Goal: Task Accomplishment & Management: Use online tool/utility

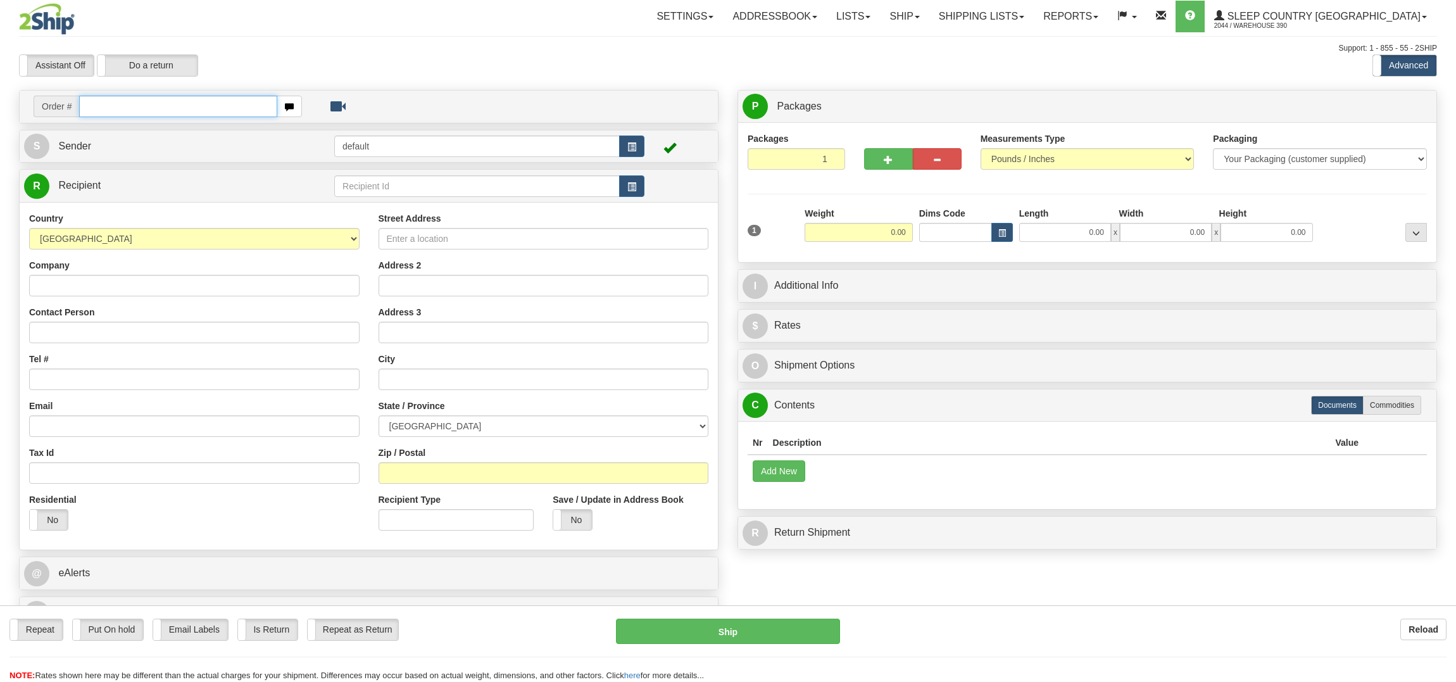
click at [144, 111] on input "text" at bounding box center [177, 107] width 197 height 22
type input "9002H983424"
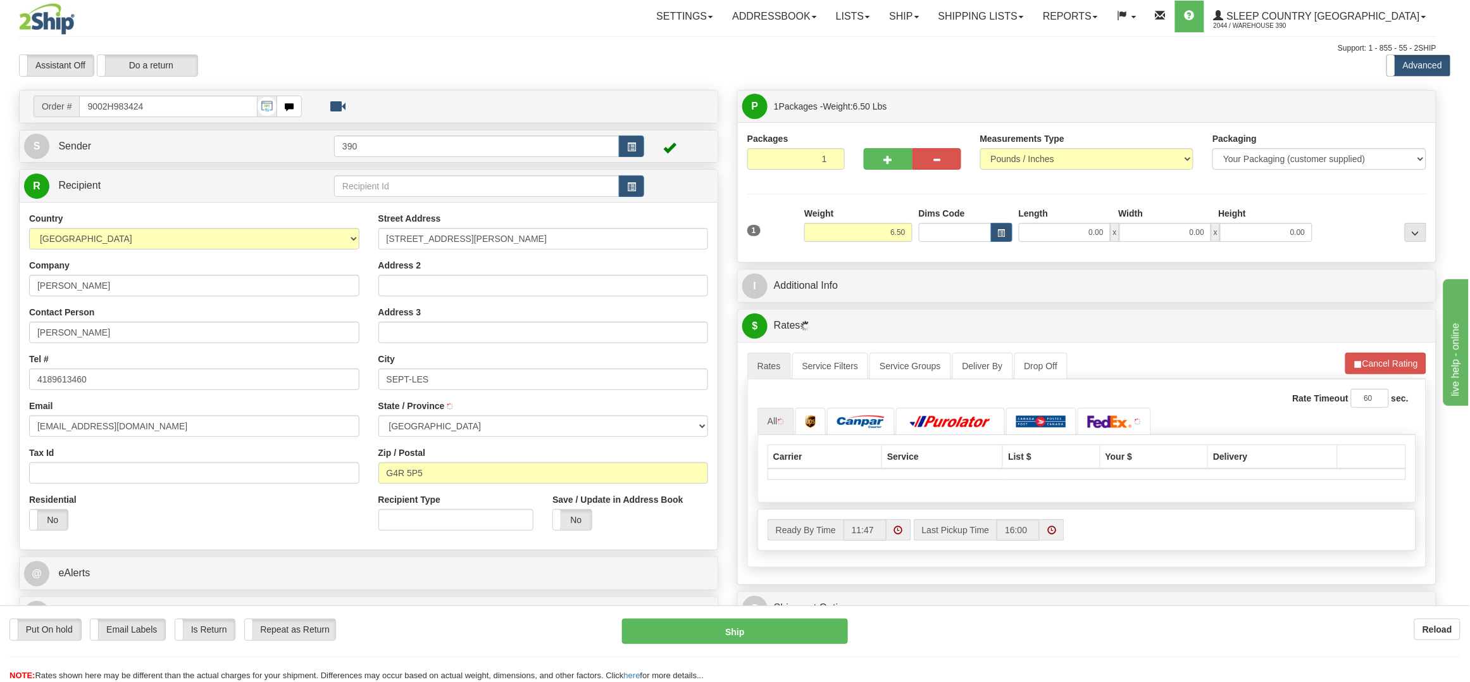
type input "SEPT-ILES"
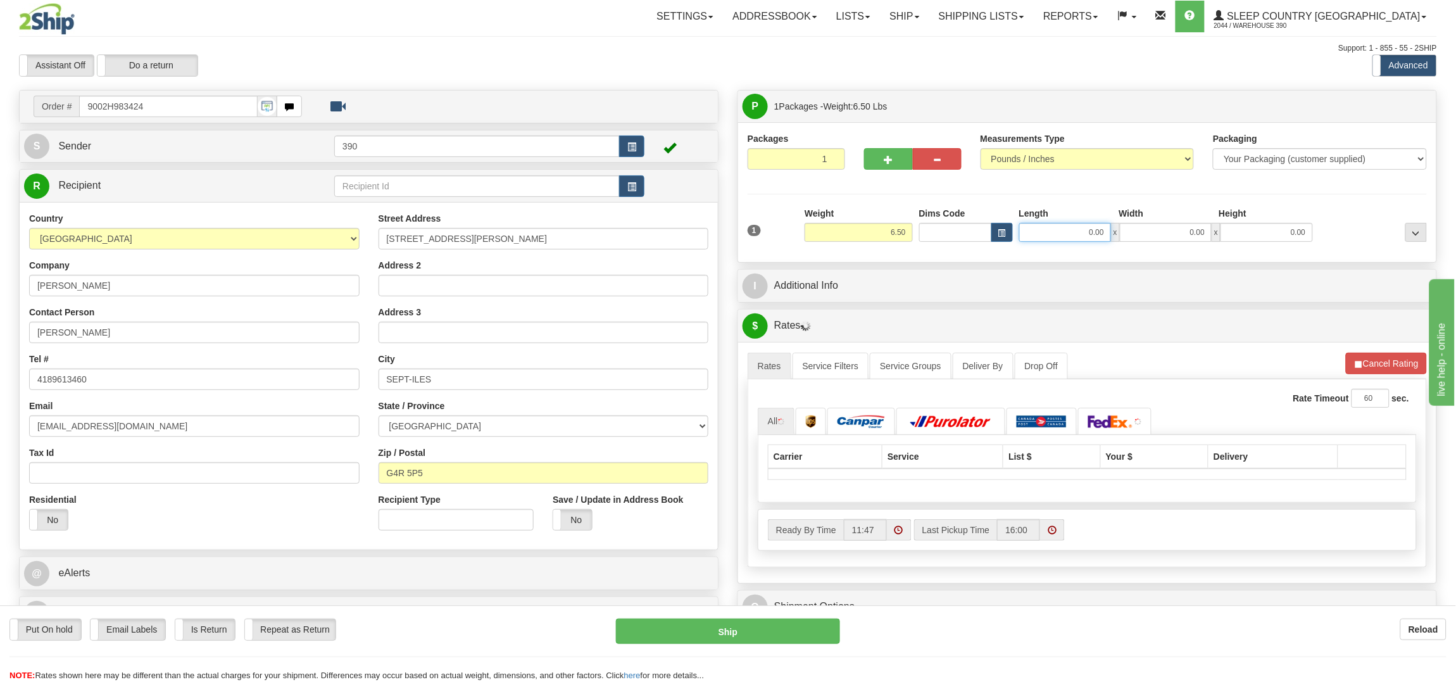
click at [1047, 227] on input "0.00" at bounding box center [1065, 232] width 92 height 19
type input "12.00"
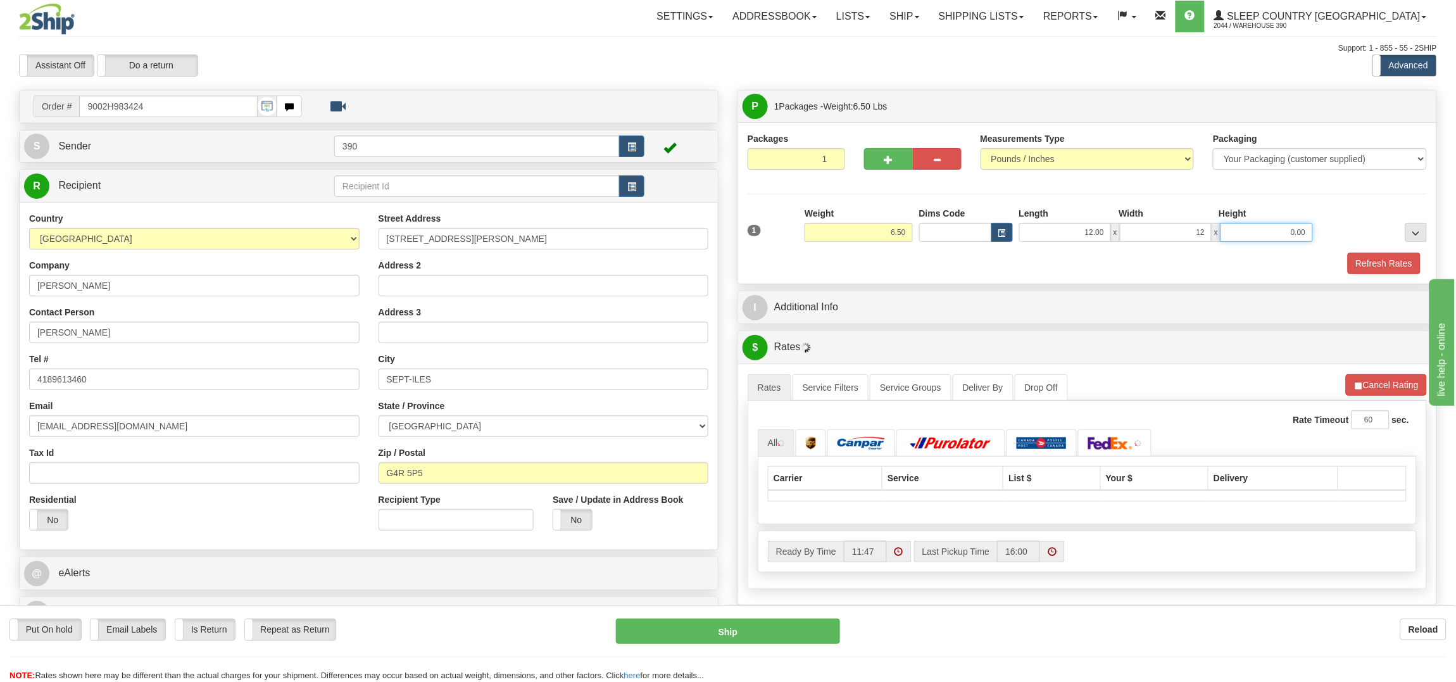
type input "12.00"
type input "16.00"
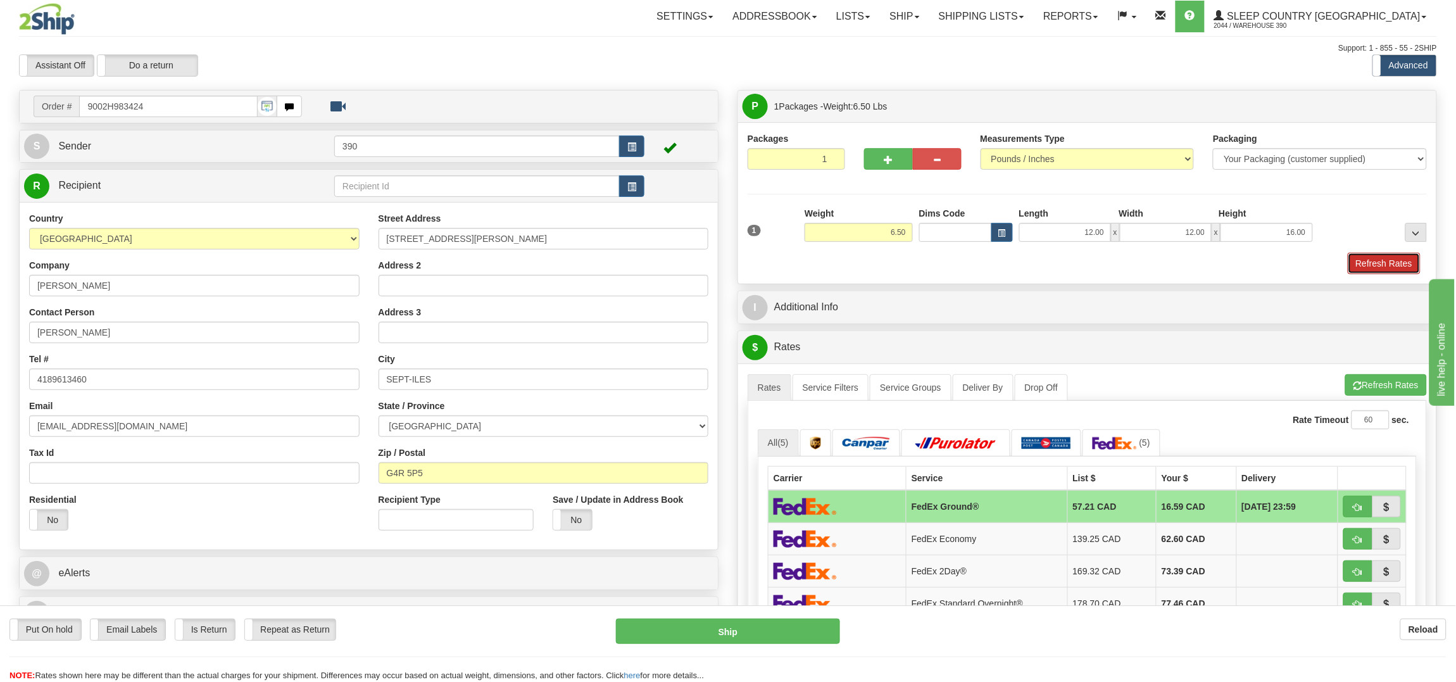
drag, startPoint x: 1184, startPoint y: 195, endPoint x: 1366, endPoint y: 258, distance: 192.3
click at [1366, 258] on button "Refresh Rates" at bounding box center [1383, 264] width 73 height 22
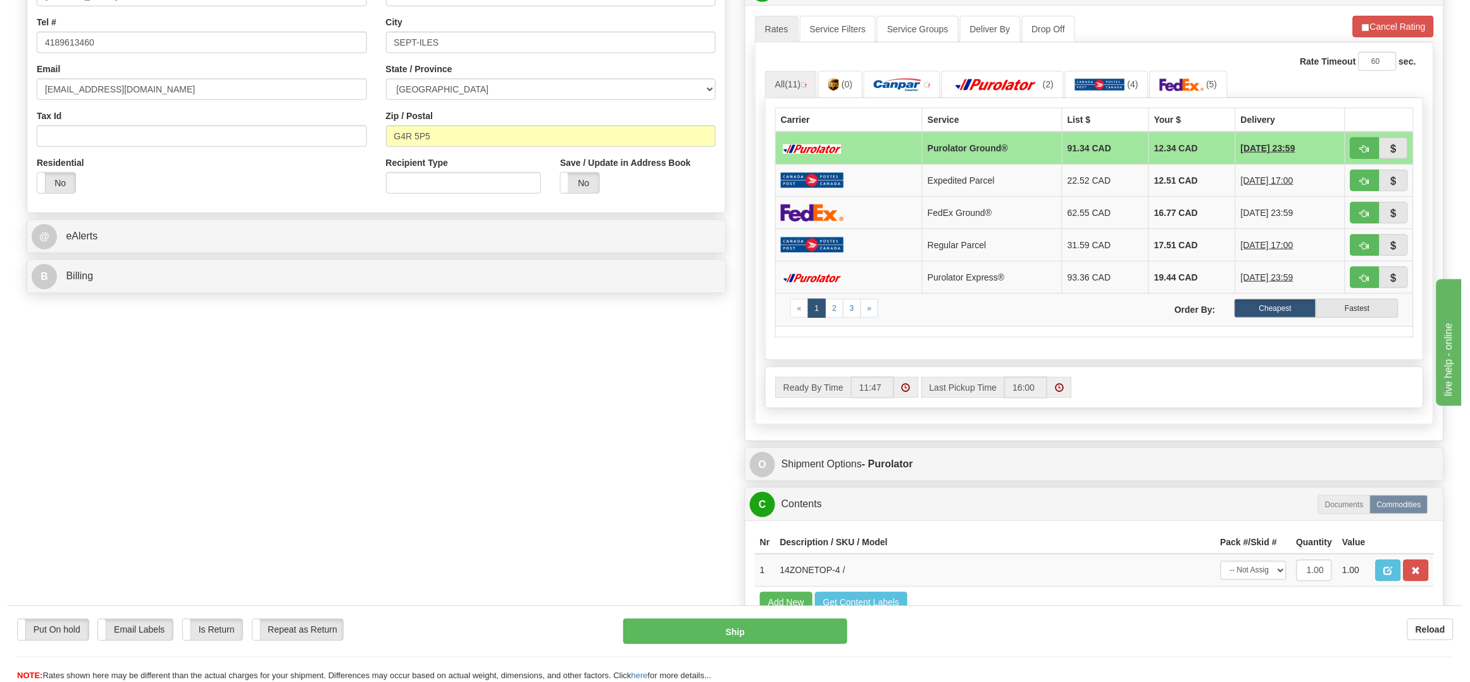
scroll to position [348, 0]
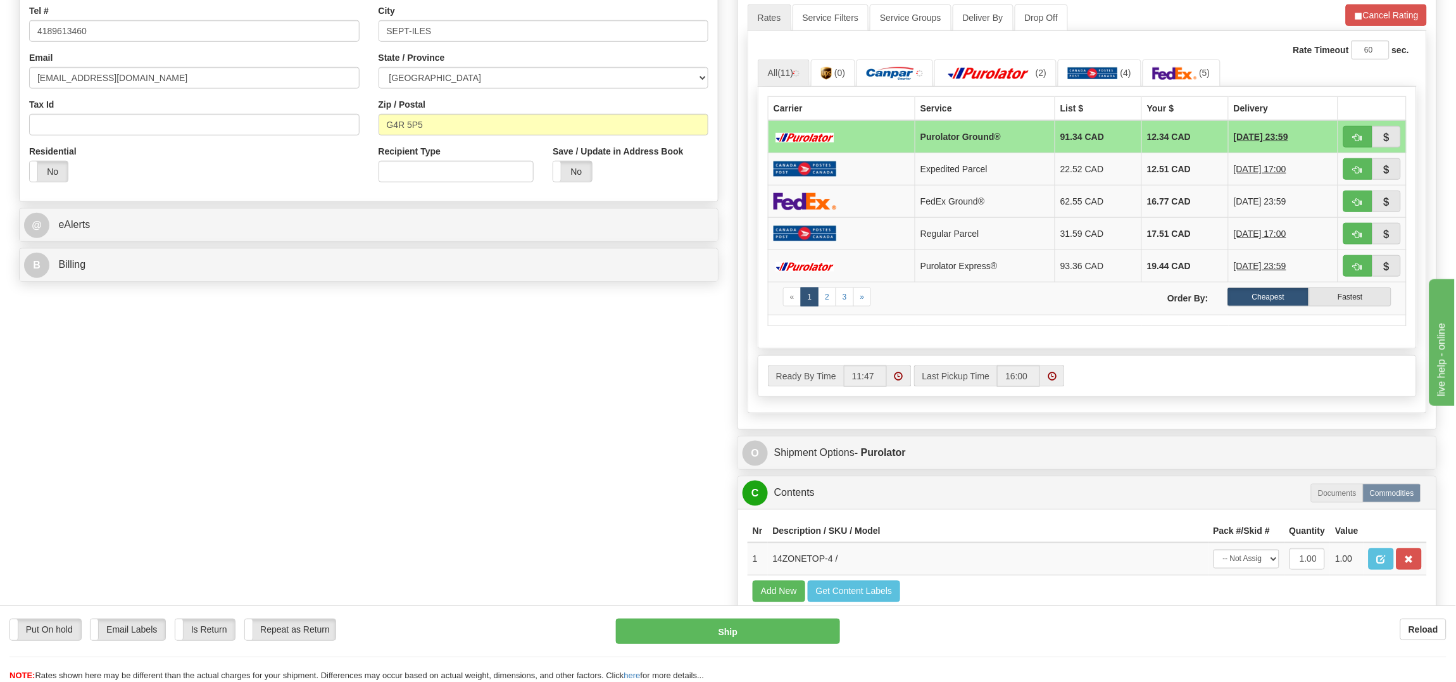
click at [731, 616] on div "Put On hold Put On hold Email Labels Email Labels Edit Is Return Is Return Repe…" at bounding box center [728, 643] width 1456 height 77
click at [731, 623] on button "Ship" at bounding box center [727, 630] width 223 height 25
type input "260"
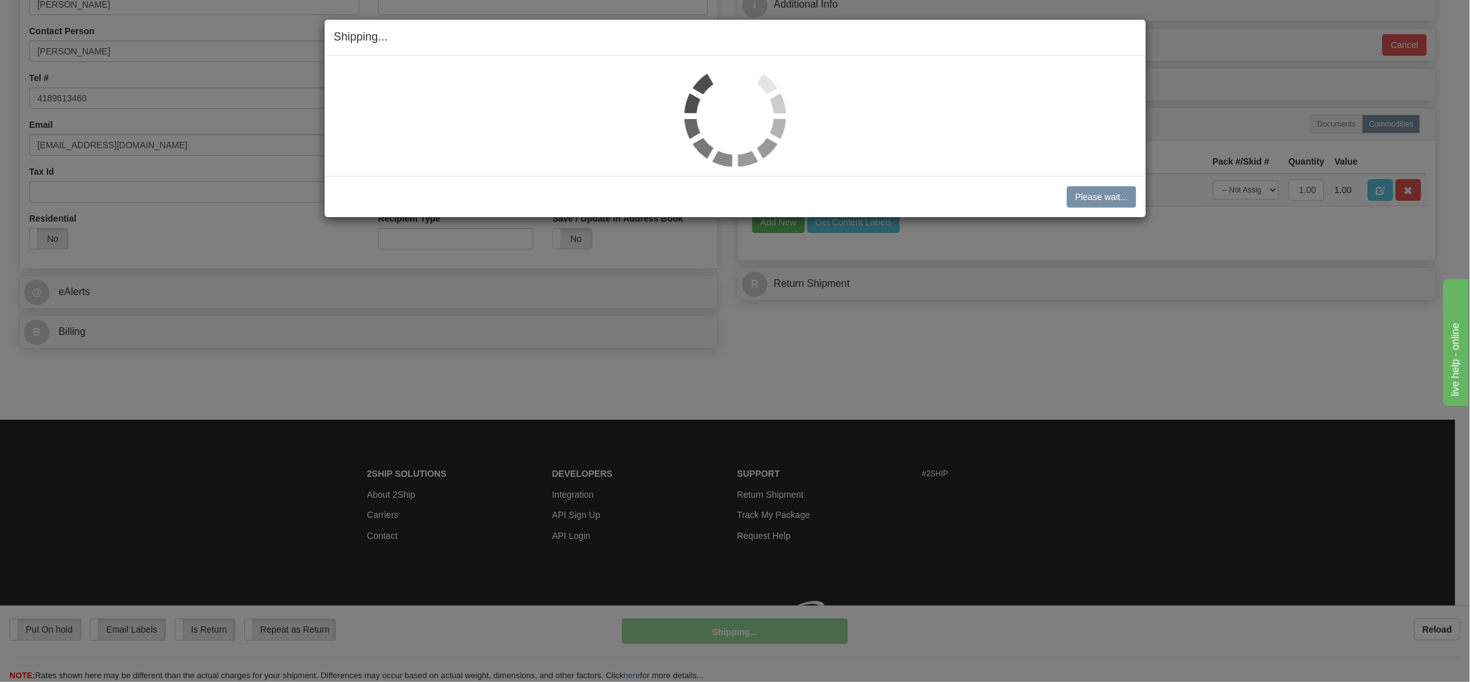
scroll to position [301, 0]
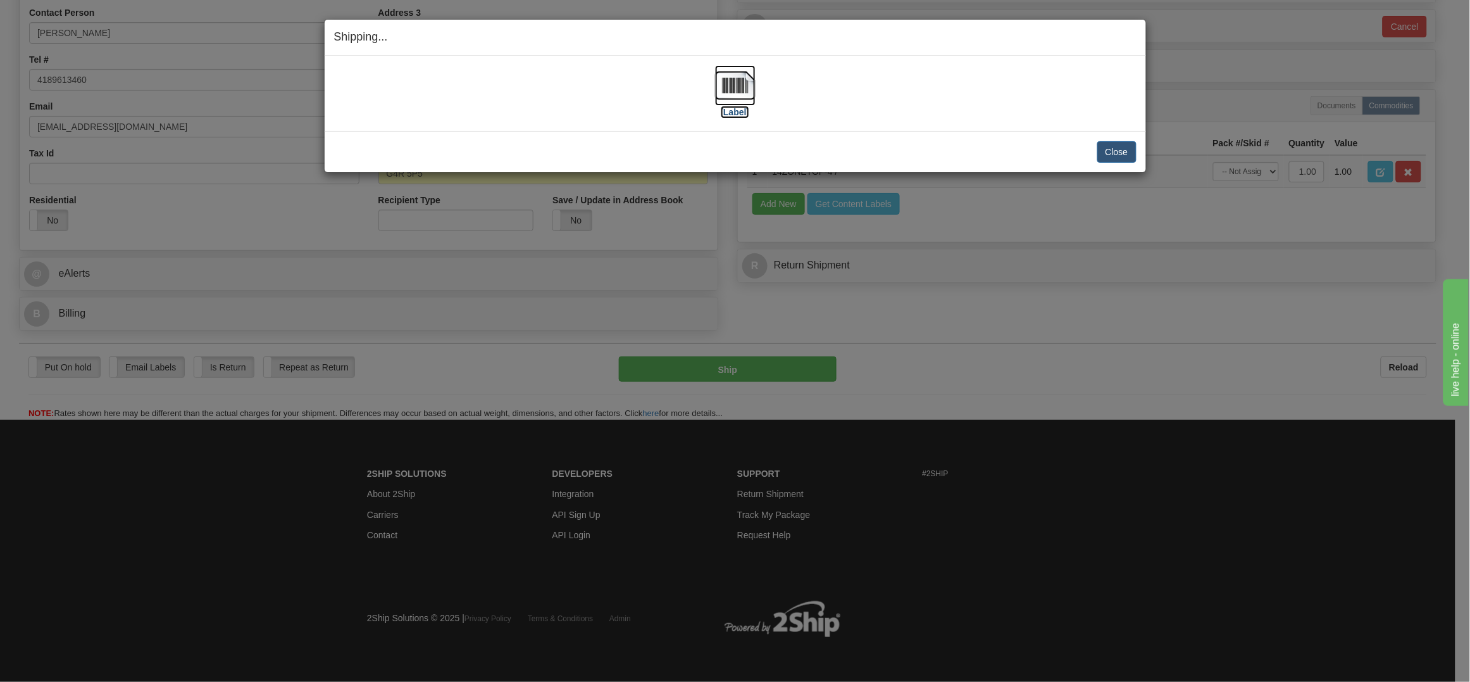
click at [722, 85] on img at bounding box center [735, 85] width 41 height 41
